Goal: Information Seeking & Learning: Learn about a topic

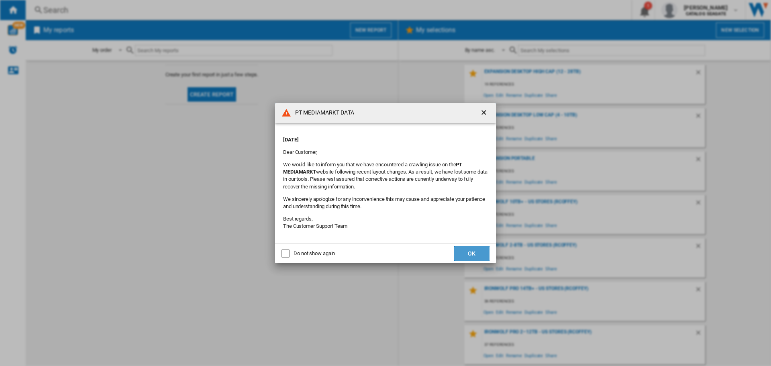
click at [474, 251] on button "OK" at bounding box center [471, 253] width 35 height 14
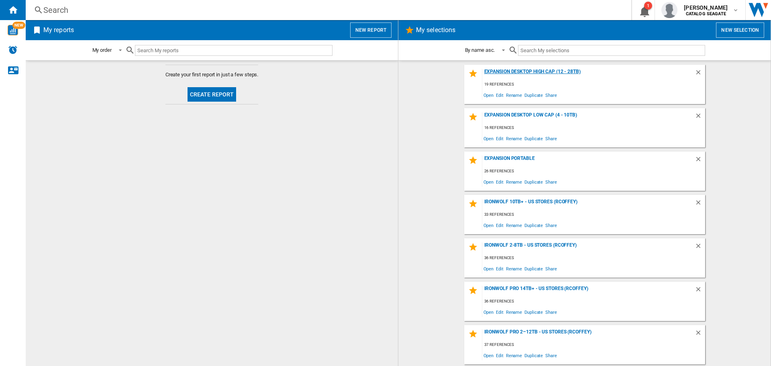
click at [520, 71] on div "Expansion Desktop High Cap (12 - 28TB)" at bounding box center [588, 74] width 212 height 11
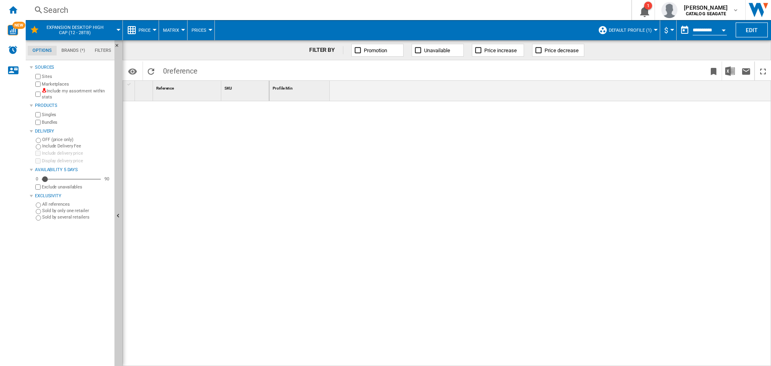
click at [620, 33] on button "Default profile (1)" at bounding box center [632, 30] width 47 height 20
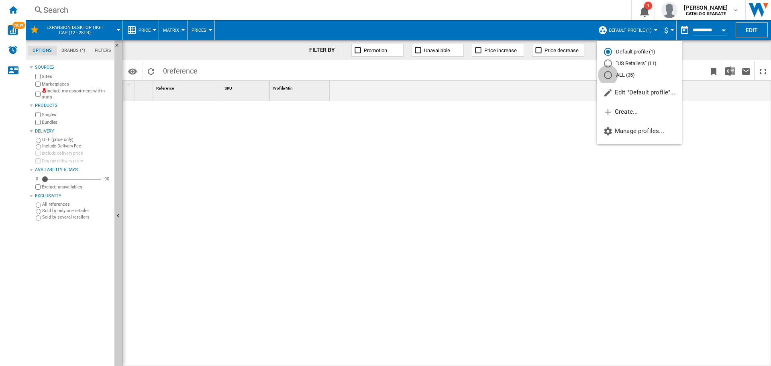
click at [610, 75] on div "ALL (35)" at bounding box center [608, 75] width 8 height 8
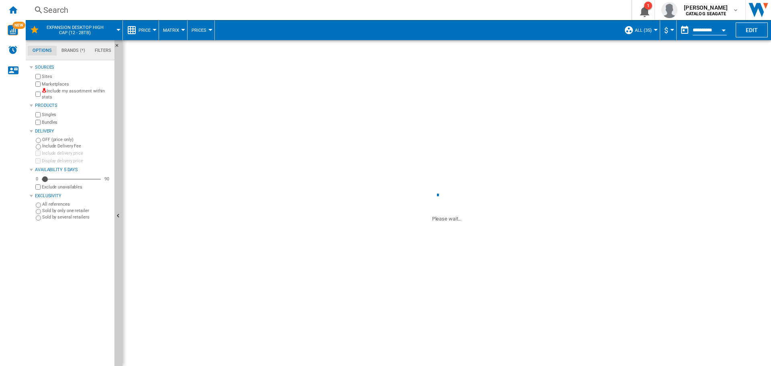
click at [150, 29] on span "Price" at bounding box center [145, 30] width 12 height 5
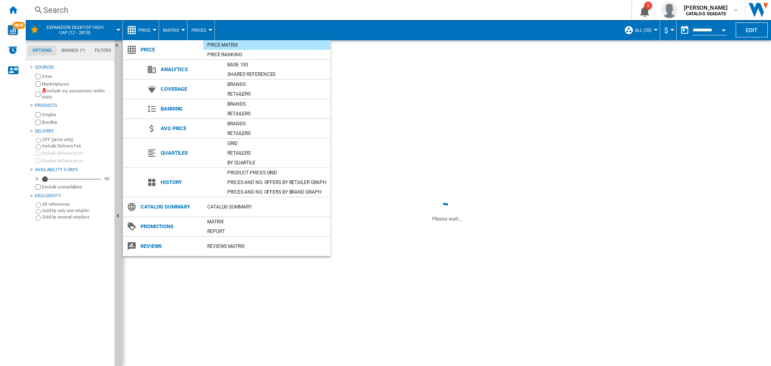
click at [166, 110] on span "Banding" at bounding box center [190, 108] width 67 height 11
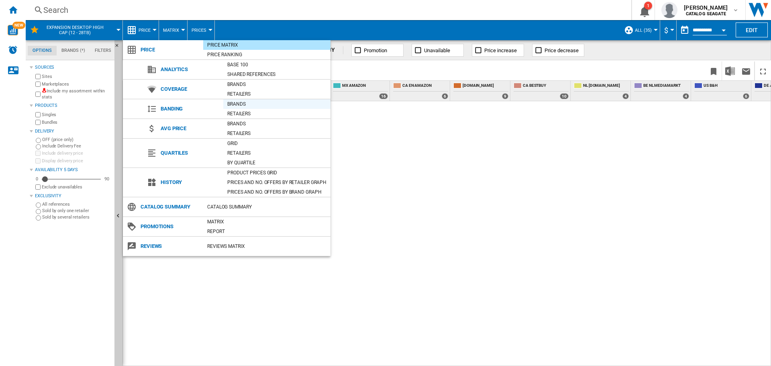
click at [237, 105] on div "Brands" at bounding box center [276, 104] width 107 height 8
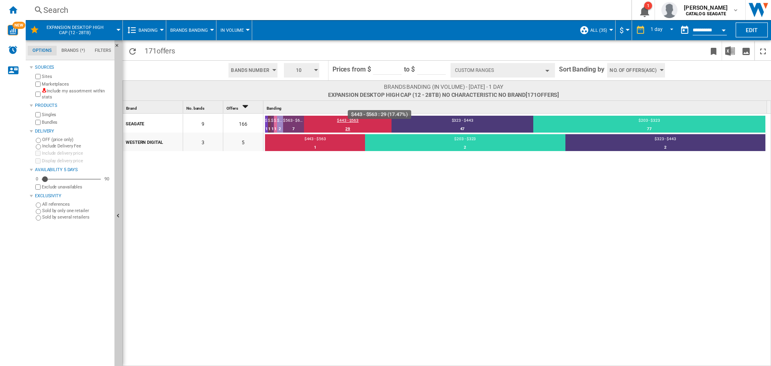
click at [376, 125] on div "29" at bounding box center [348, 129] width 88 height 8
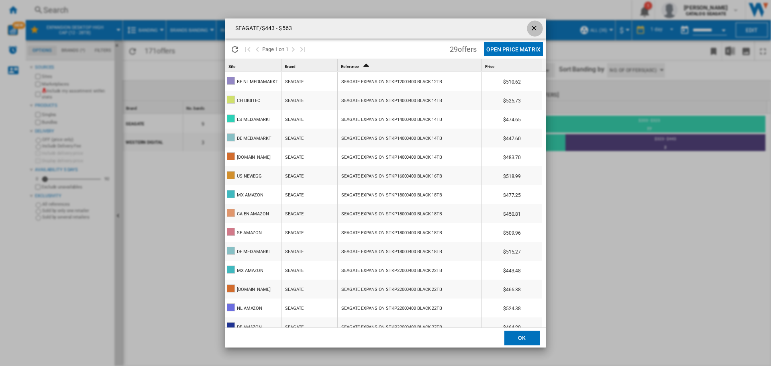
click at [534, 28] on ng-md-icon "getI18NText('BUTTONS.CLOSE_DIALOG')" at bounding box center [535, 29] width 10 height 10
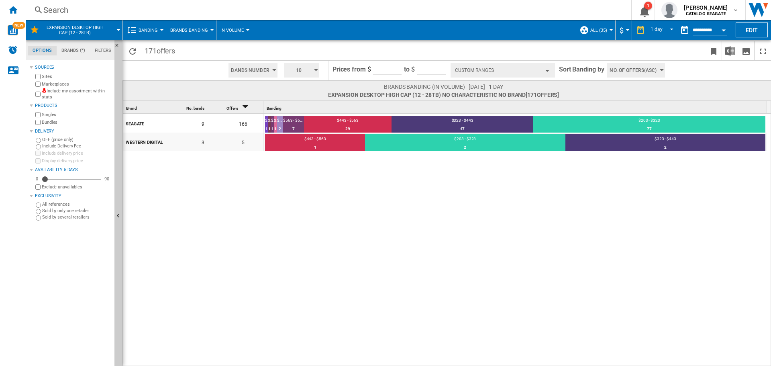
click at [142, 122] on div "SEAGATE" at bounding box center [154, 123] width 57 height 17
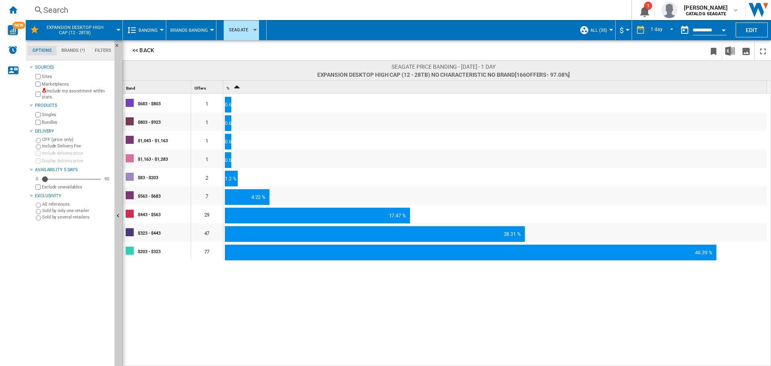
click at [210, 31] on div at bounding box center [212, 30] width 4 height 2
click at [252, 31] on md-backdrop at bounding box center [385, 183] width 771 height 366
click at [254, 30] on div "button" at bounding box center [255, 30] width 4 height 2
click at [298, 50] on md-backdrop at bounding box center [385, 183] width 771 height 366
click at [289, 213] on div "17.47 %" at bounding box center [317, 216] width 185 height 16
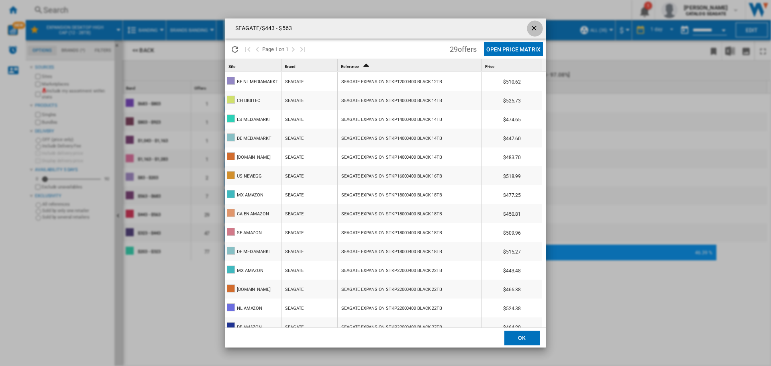
click at [535, 28] on ng-md-icon "getI18NText('BUTTONS.CLOSE_DIALOG')" at bounding box center [535, 29] width 10 height 10
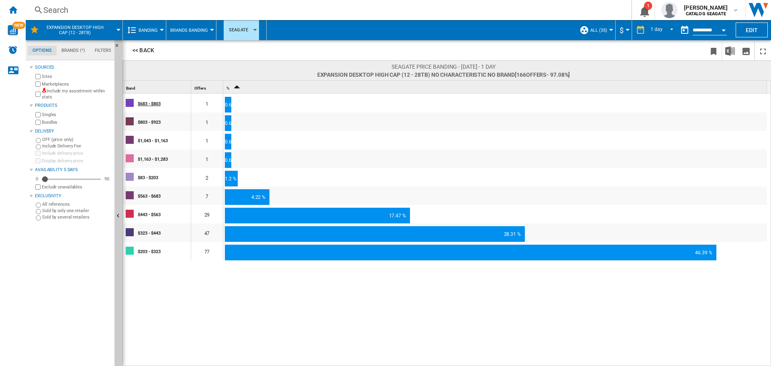
click at [151, 102] on div "$683 - $803" at bounding box center [164, 103] width 53 height 17
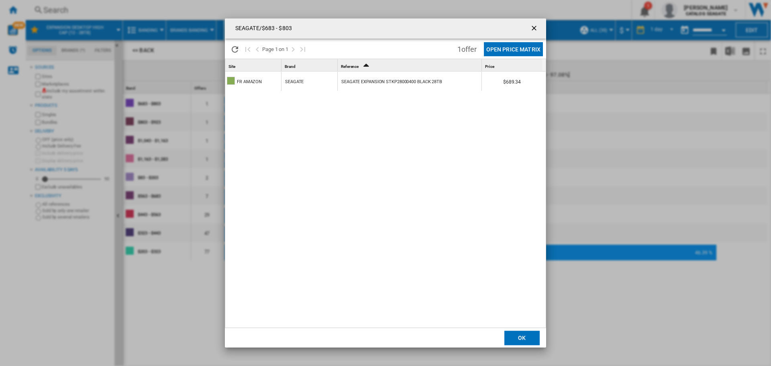
click at [535, 29] on ng-md-icon "getI18NText('BUTTONS.CLOSE_DIALOG')" at bounding box center [535, 29] width 10 height 10
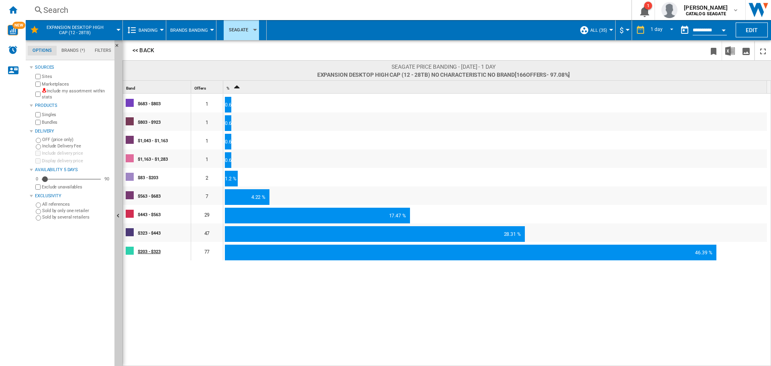
click at [147, 249] on div "$203 - $323" at bounding box center [164, 251] width 53 height 17
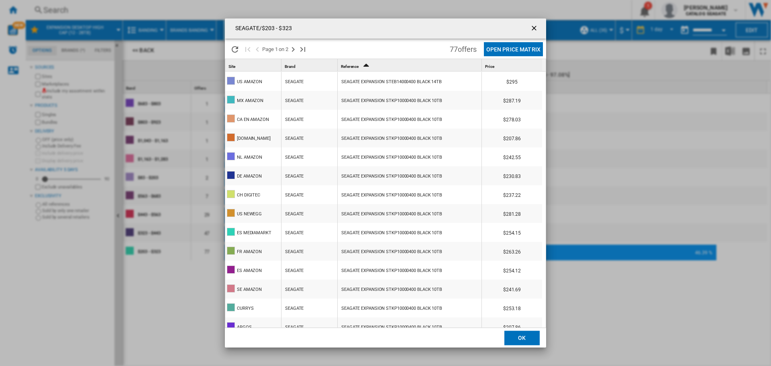
click at [534, 27] on ng-md-icon "getI18NText('BUTTONS.CLOSE_DIALOG')" at bounding box center [535, 29] width 10 height 10
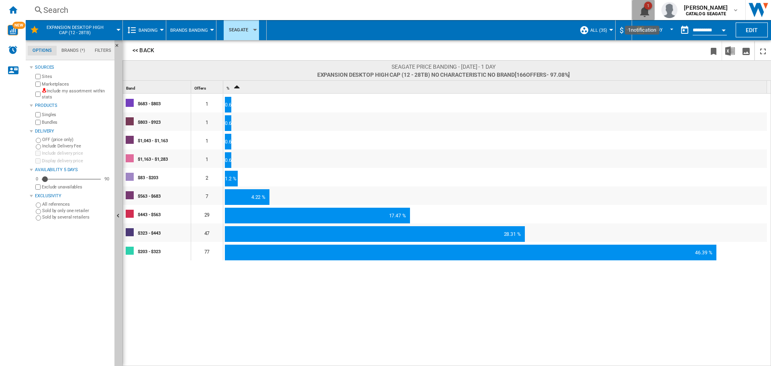
click at [643, 10] on ng-md-icon "1\a notification" at bounding box center [644, 10] width 10 height 10
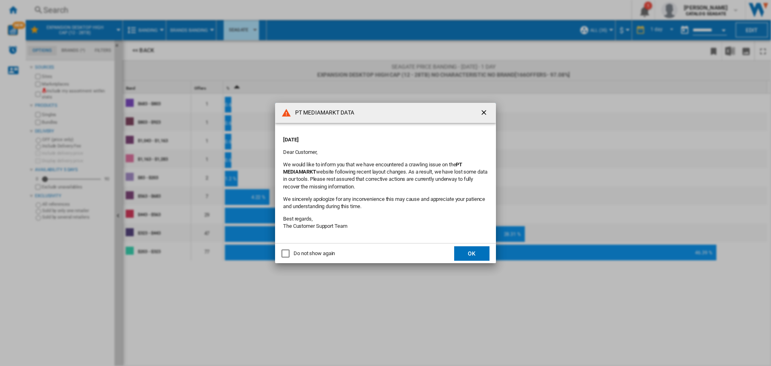
click at [486, 112] on ng-md-icon "getI18NText('BUTTONS.CLOSE_DIALOG')" at bounding box center [485, 113] width 10 height 10
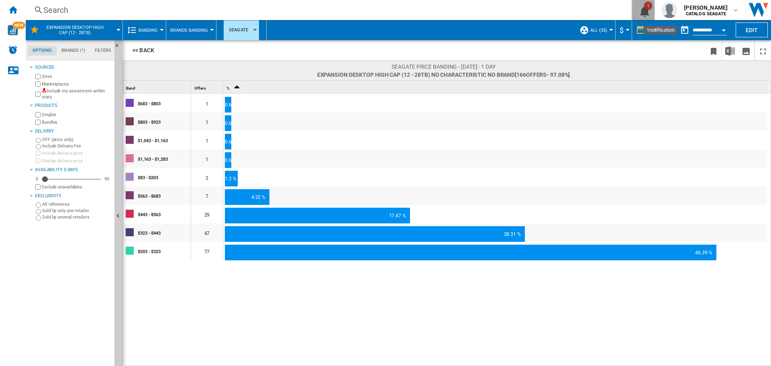
click at [648, 16] on button "1" at bounding box center [643, 10] width 22 height 20
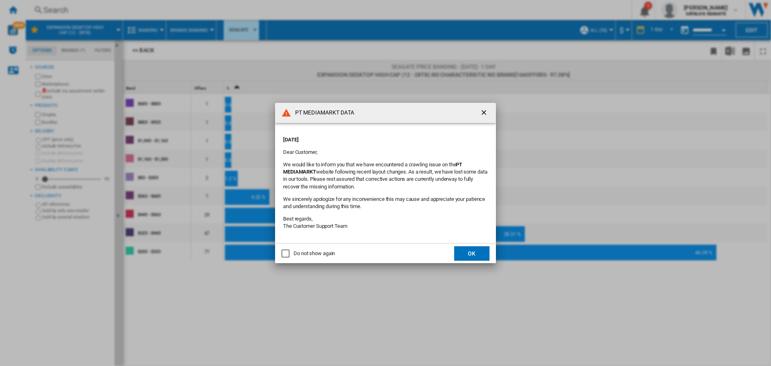
click at [285, 251] on div "Do not show again" at bounding box center [286, 253] width 8 height 8
click at [466, 250] on button "OK" at bounding box center [471, 253] width 35 height 14
